Goal: Task Accomplishment & Management: Manage account settings

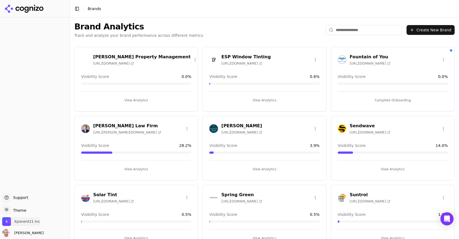
click at [29, 221] on span "Xponent21 Inc" at bounding box center [27, 221] width 26 height 5
click at [89, 205] on button "Manage" at bounding box center [88, 206] width 21 height 7
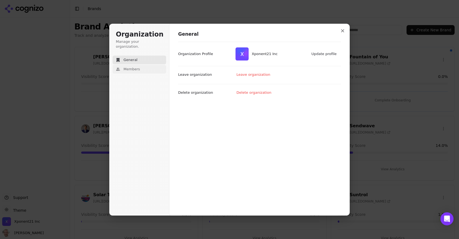
click at [136, 65] on button "Members" at bounding box center [139, 69] width 54 height 9
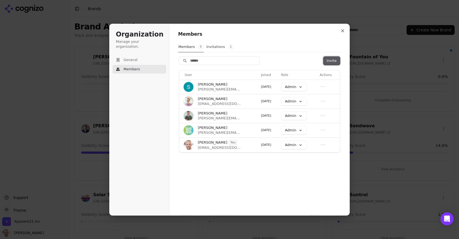
click at [327, 61] on button "Invite" at bounding box center [331, 61] width 16 height 8
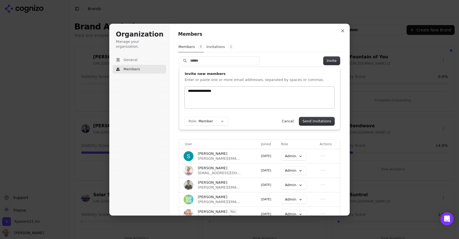
type input "**********"
click at [217, 123] on button "Role: Member" at bounding box center [207, 121] width 44 height 8
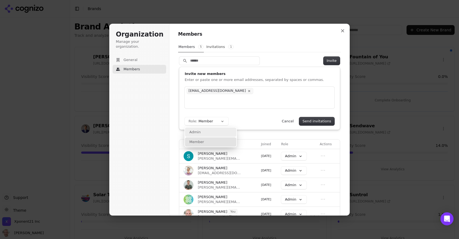
click at [210, 132] on div "Admin" at bounding box center [210, 132] width 51 height 9
click at [324, 116] on form "[EMAIL_ADDRESS][DOMAIN_NAME] Role: Admin Send invitations Cancel" at bounding box center [260, 106] width 150 height 39
click at [324, 118] on button "Send invitations" at bounding box center [316, 121] width 35 height 8
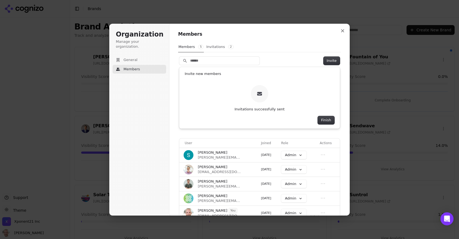
click at [217, 49] on button "Invitations 2" at bounding box center [220, 47] width 28 height 10
